Goal: Information Seeking & Learning: Check status

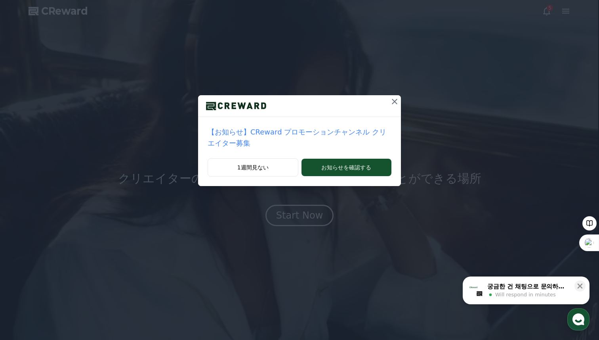
click at [353, 133] on p "【お知らせ】CReward プロモーションチャンネル クリエイター募集" at bounding box center [300, 137] width 184 height 22
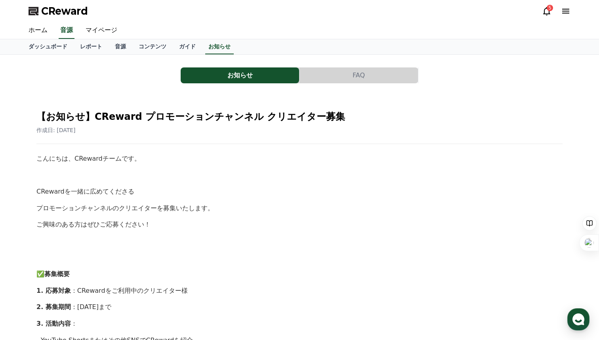
click at [550, 11] on icon at bounding box center [547, 11] width 10 height 10
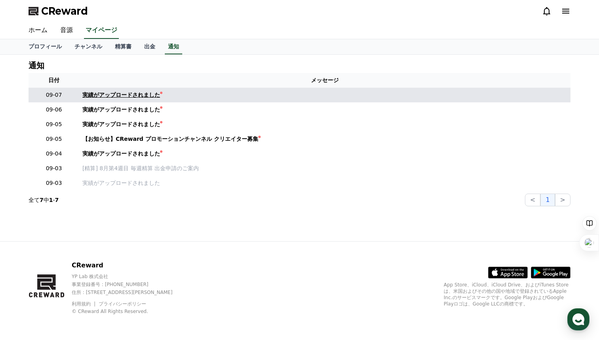
click at [107, 91] on div "実績がアップロードされました" at bounding box center [121, 95] width 78 height 8
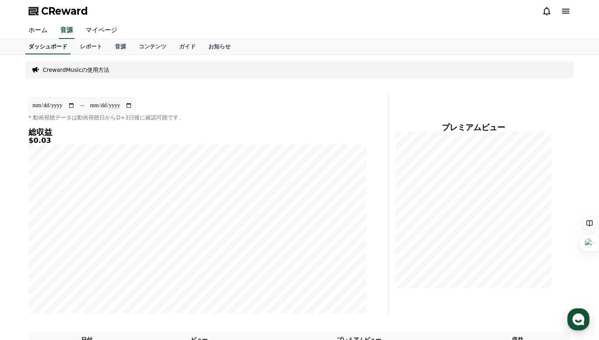
click at [48, 46] on link "ダッシュボード" at bounding box center [47, 46] width 45 height 15
drag, startPoint x: 33, startPoint y: 140, endPoint x: 57, endPoint y: 139, distance: 24.2
click at [57, 139] on h5 "$0.03" at bounding box center [198, 140] width 338 height 8
copy h5 "0.03"
click at [42, 12] on span "CReward" at bounding box center [64, 11] width 47 height 13
